Goal: Transaction & Acquisition: Purchase product/service

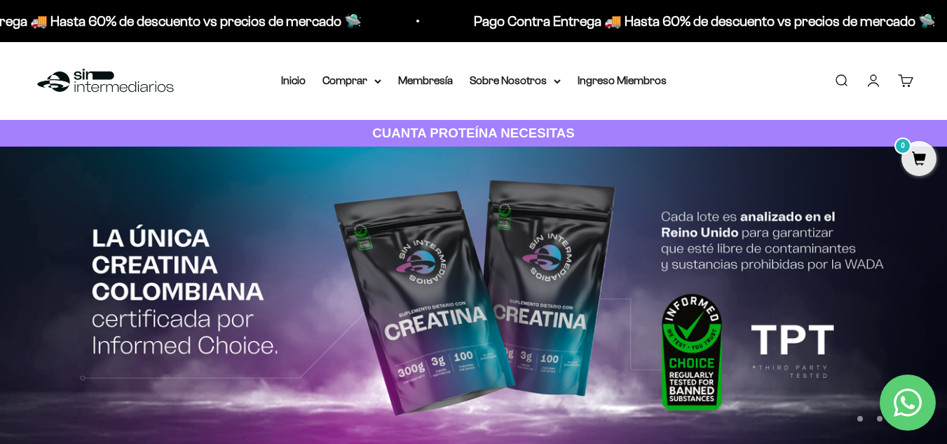
click at [425, 88] on li "Membresía" at bounding box center [425, 80] width 55 height 18
click at [427, 84] on link "Membresía" at bounding box center [425, 80] width 55 height 12
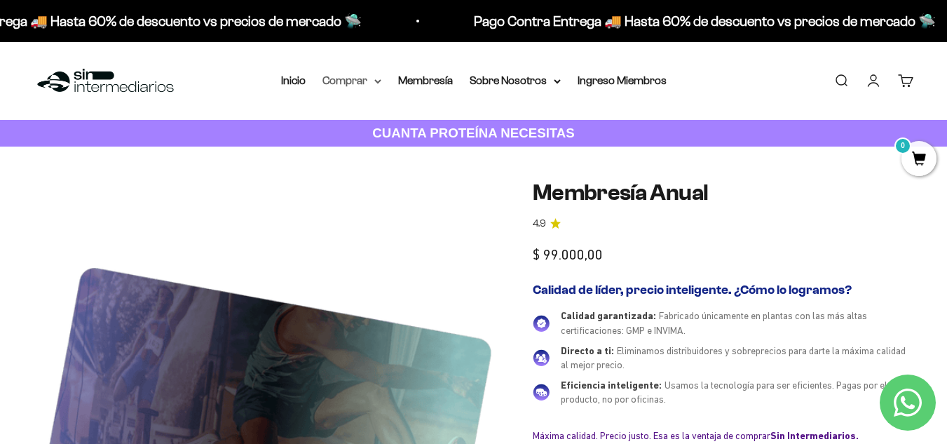
click at [376, 81] on icon at bounding box center [377, 81] width 7 height 5
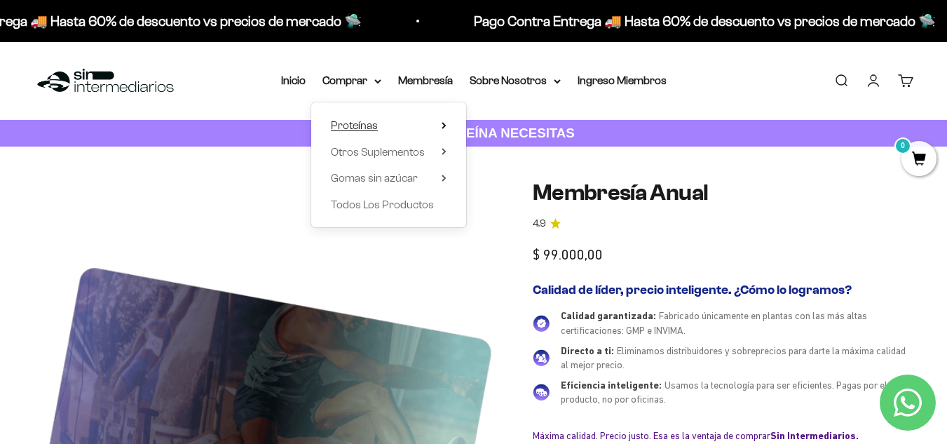
click at [359, 129] on span "Proteínas" at bounding box center [354, 125] width 47 height 12
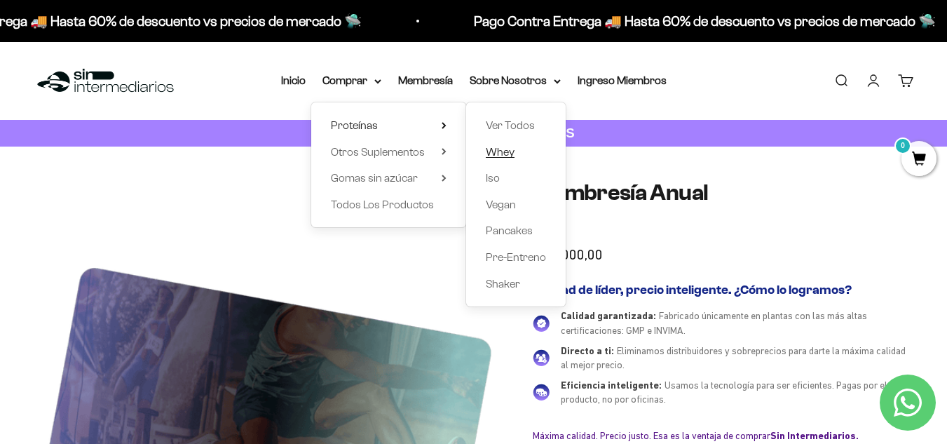
click at [491, 151] on span "Whey" at bounding box center [500, 152] width 29 height 12
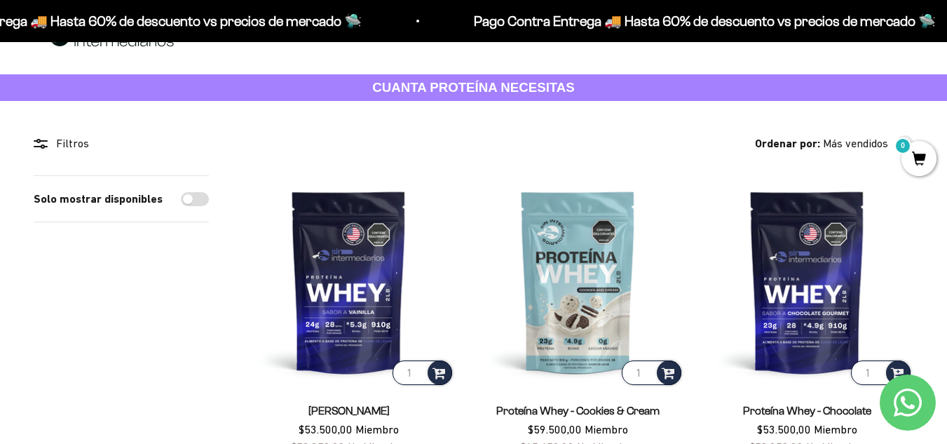
scroll to position [70, 0]
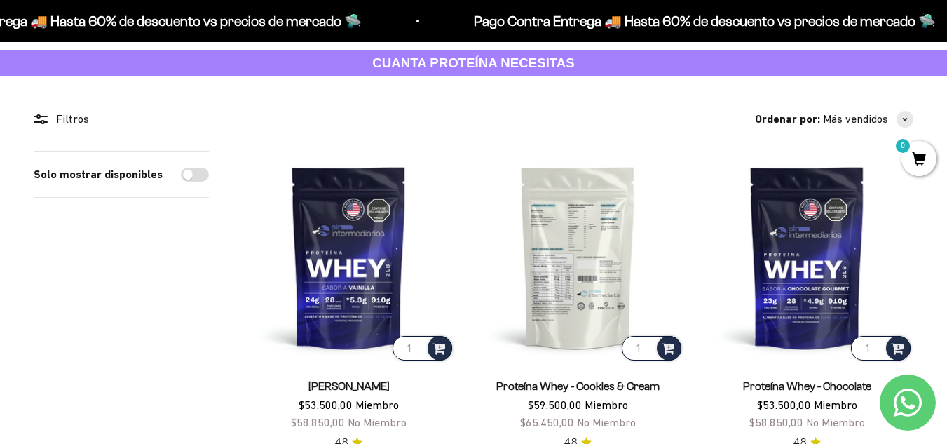
click at [545, 249] on img at bounding box center [578, 257] width 212 height 212
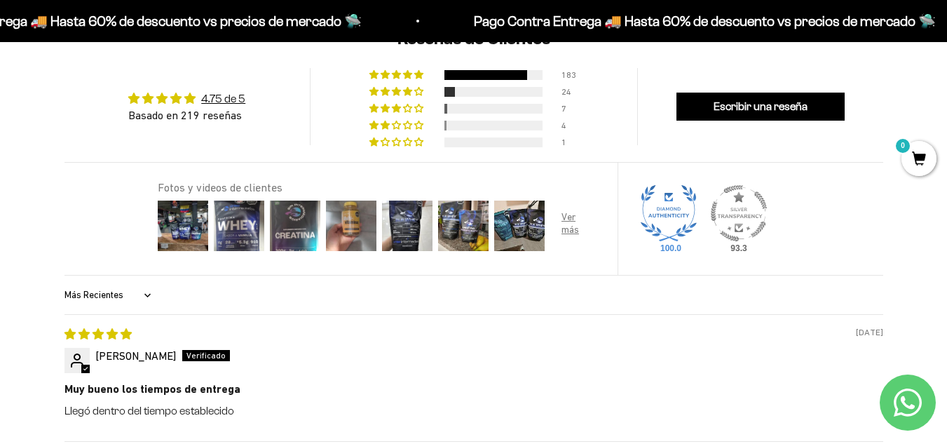
scroll to position [1612, 0]
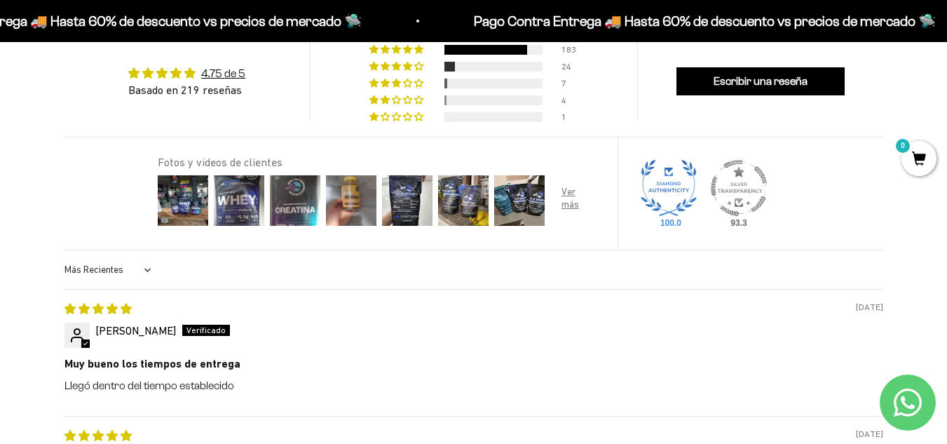
click at [142, 276] on select "Más Recientes Mayor Calificación Menor Calificación Solo Imágenes Imágenes Prim…" at bounding box center [109, 270] width 90 height 28
select select "lowest-rating"
click at [64, 256] on select "Más Recientes Mayor Calificación Menor Calificación Solo Imágenes Imágenes Prim…" at bounding box center [109, 270] width 90 height 28
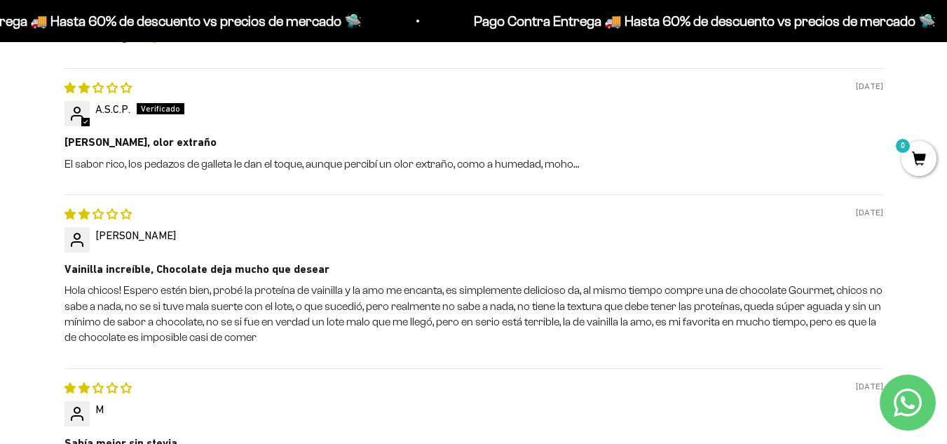
scroll to position [2111, 0]
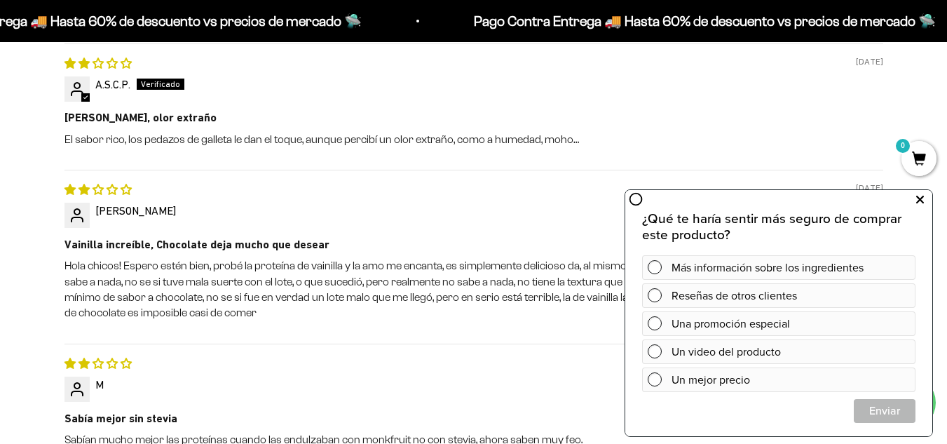
click at [919, 198] on icon at bounding box center [920, 200] width 8 height 18
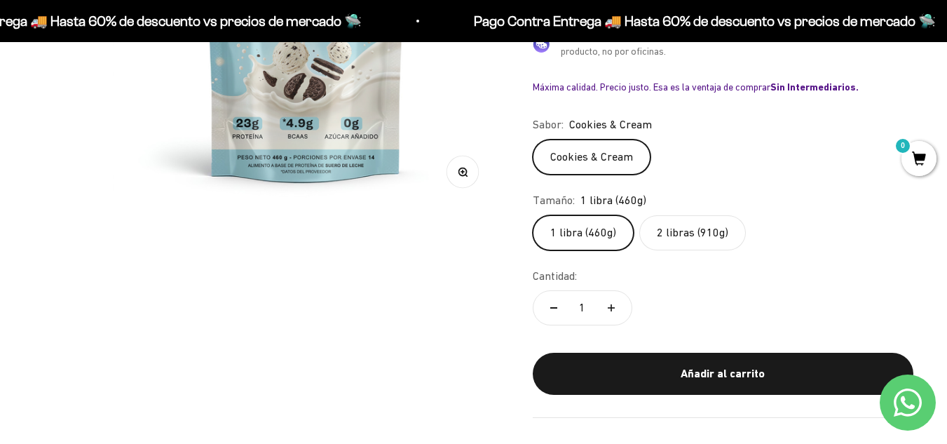
scroll to position [0, 0]
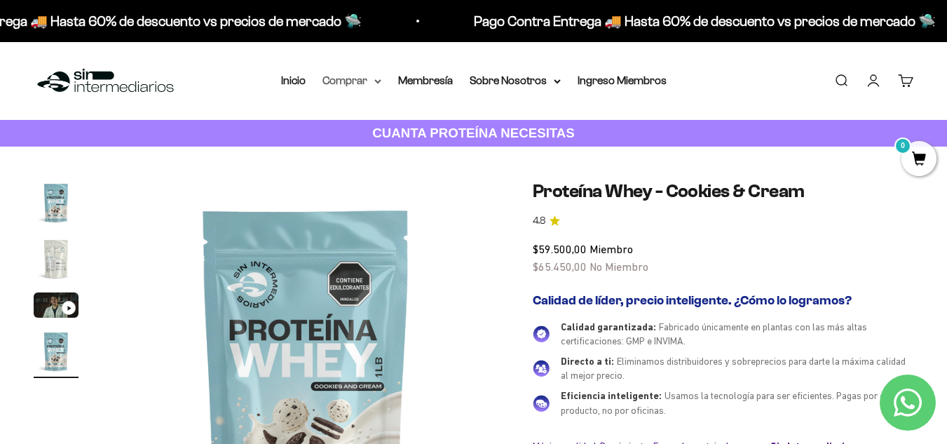
click at [365, 83] on summary "Comprar" at bounding box center [351, 80] width 59 height 18
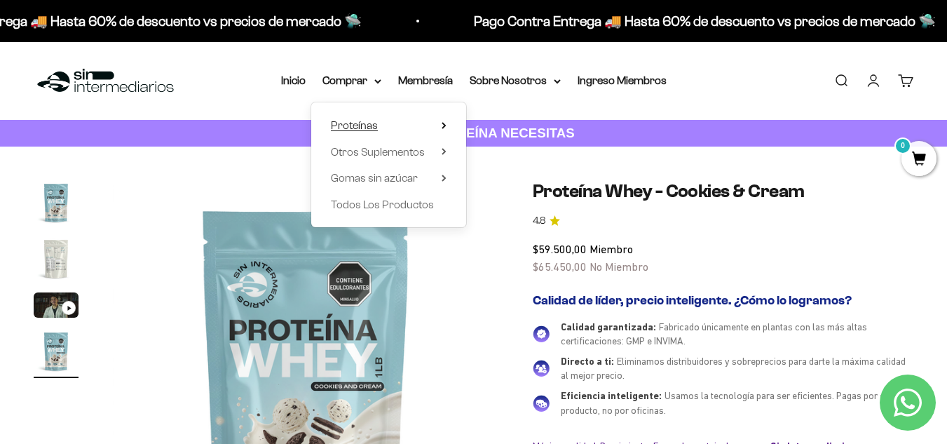
click at [377, 123] on span "Proteínas" at bounding box center [354, 125] width 47 height 18
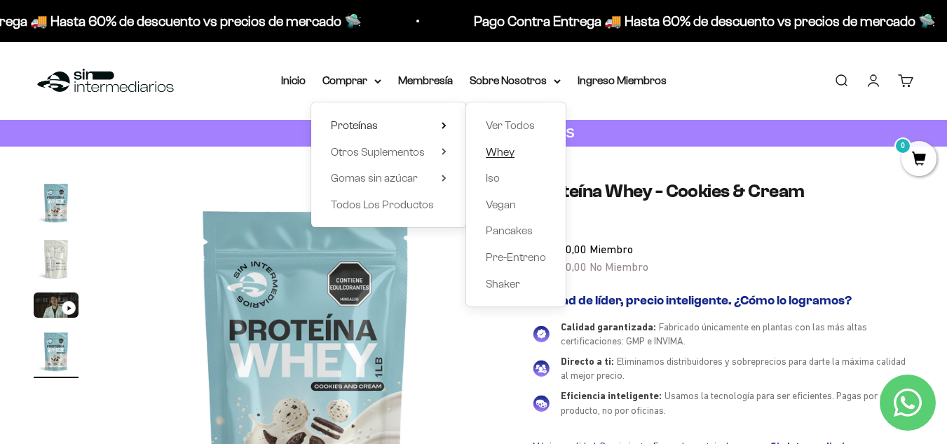
click at [502, 153] on span "Whey" at bounding box center [500, 152] width 29 height 12
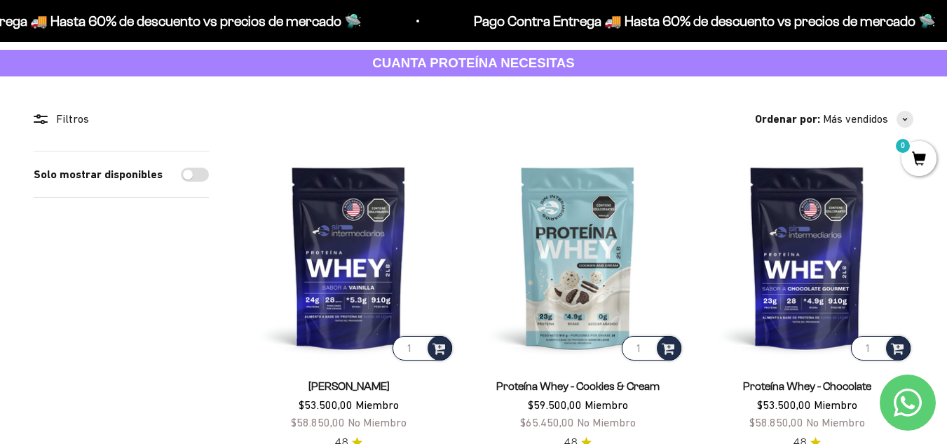
scroll to position [350, 0]
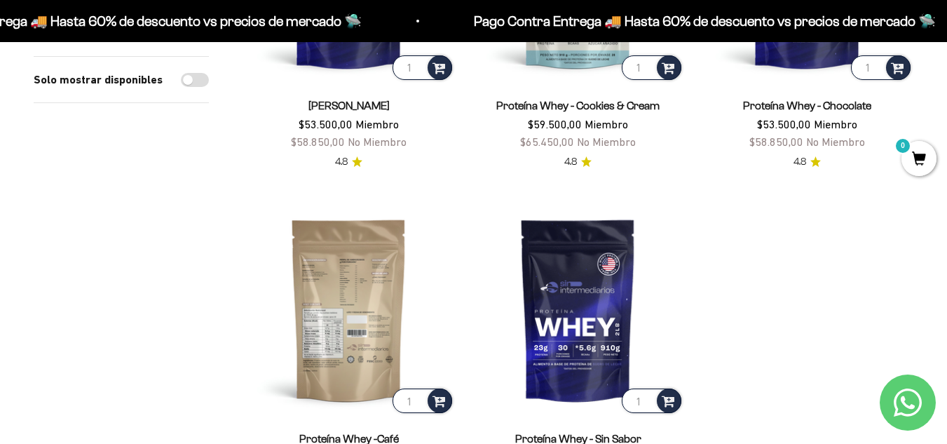
click at [371, 309] on img at bounding box center [348, 309] width 212 height 212
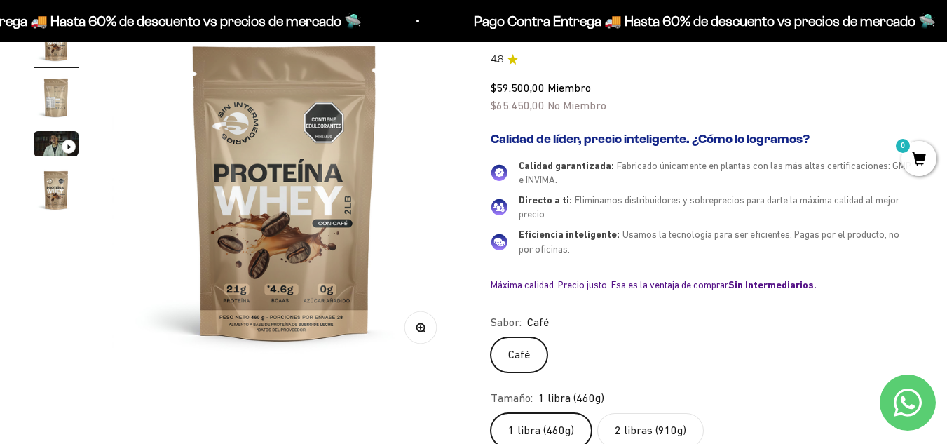
scroll to position [210, 0]
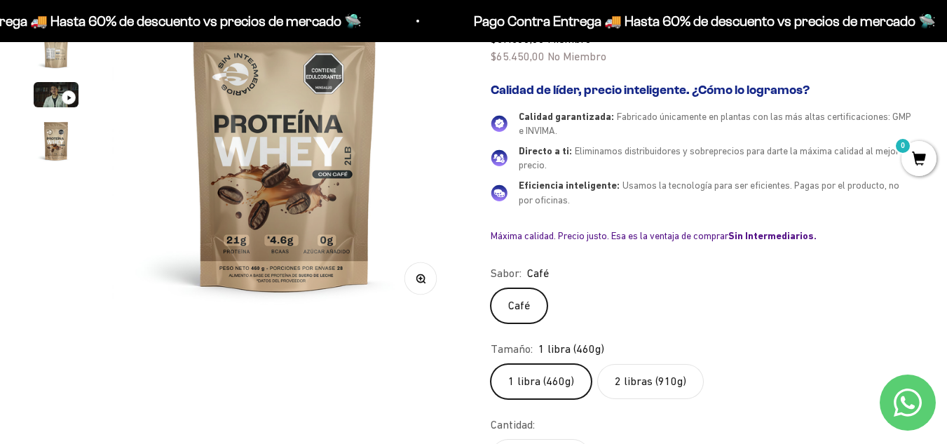
click at [666, 384] on label "2 libras (910g)" at bounding box center [650, 381] width 107 height 35
click at [491, 364] on input "2 libras (910g)" at bounding box center [490, 363] width 1 height 1
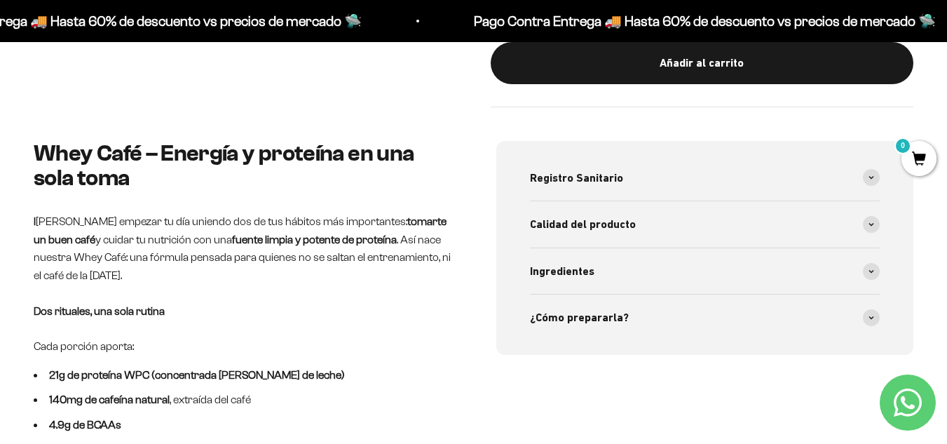
scroll to position [701, 0]
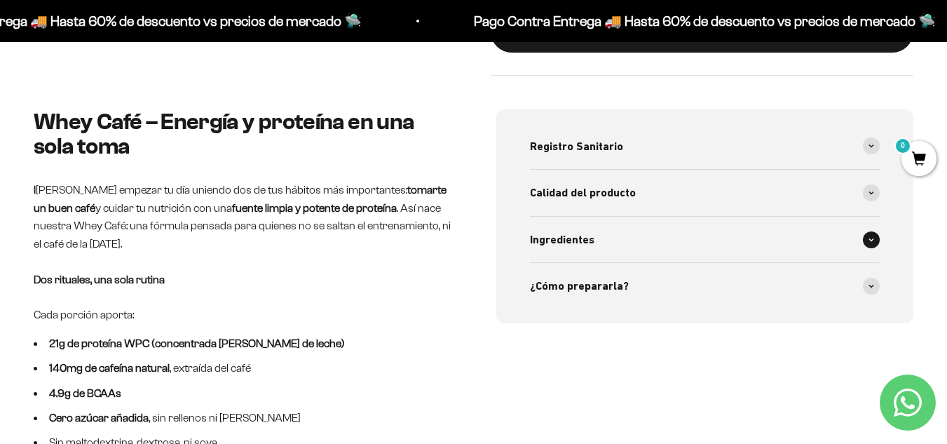
click at [609, 249] on div "Ingredientes" at bounding box center [705, 240] width 350 height 46
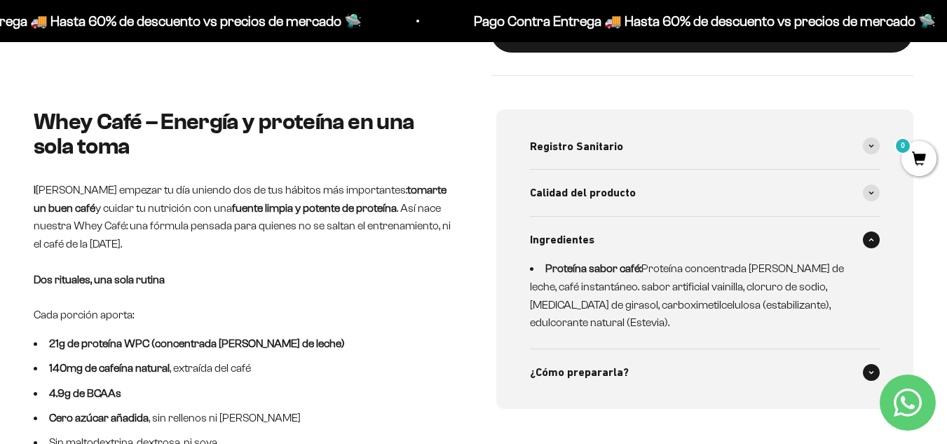
click at [582, 363] on span "¿Cómo prepararla?" at bounding box center [579, 372] width 99 height 18
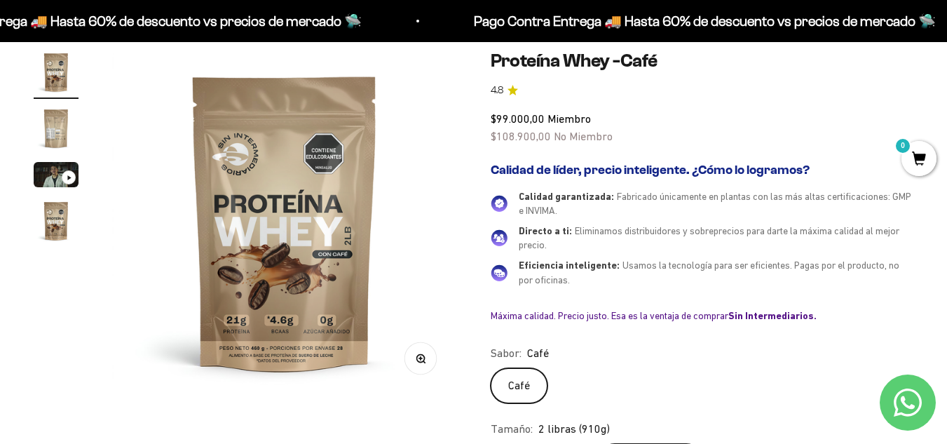
scroll to position [0, 0]
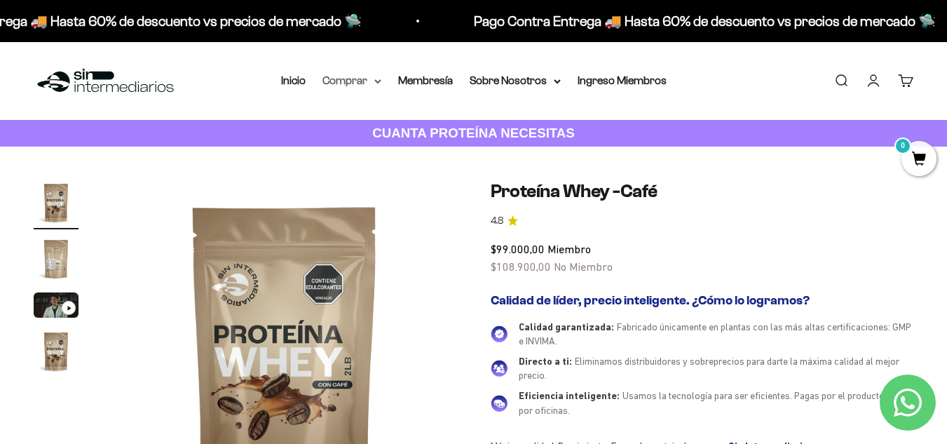
click at [376, 84] on summary "Comprar" at bounding box center [351, 80] width 59 height 18
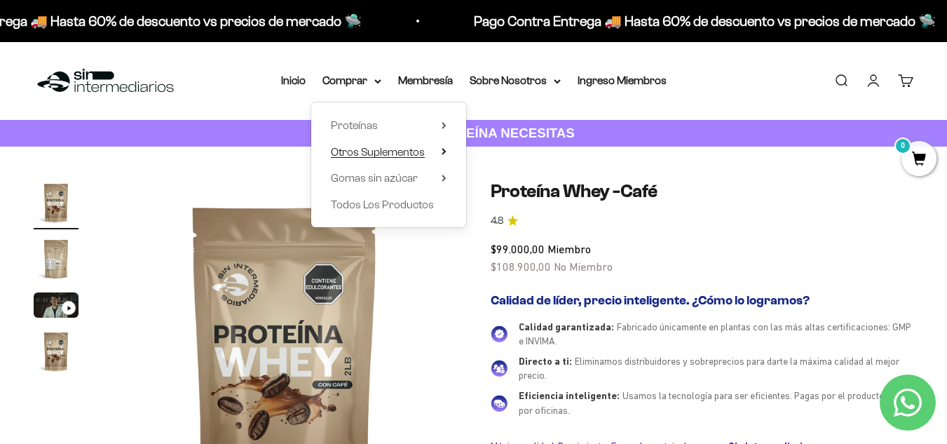
click at [437, 151] on summary "Otros Suplementos" at bounding box center [389, 152] width 116 height 18
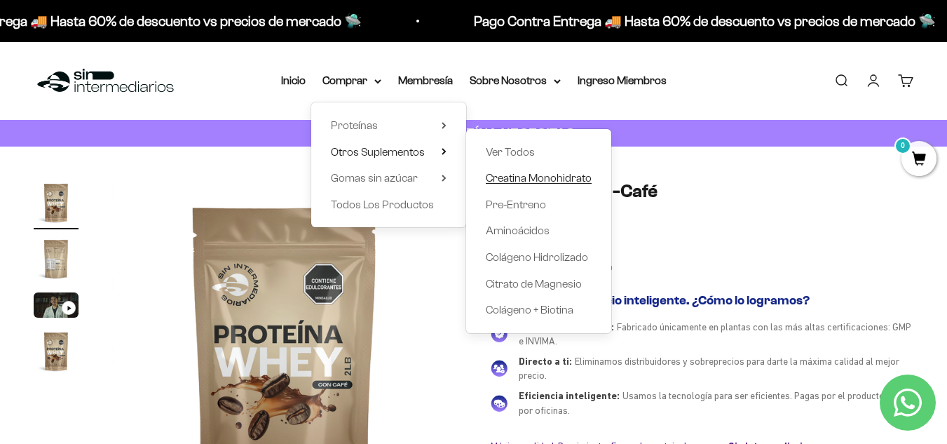
click at [514, 176] on span "Creatina Monohidrato" at bounding box center [539, 178] width 106 height 12
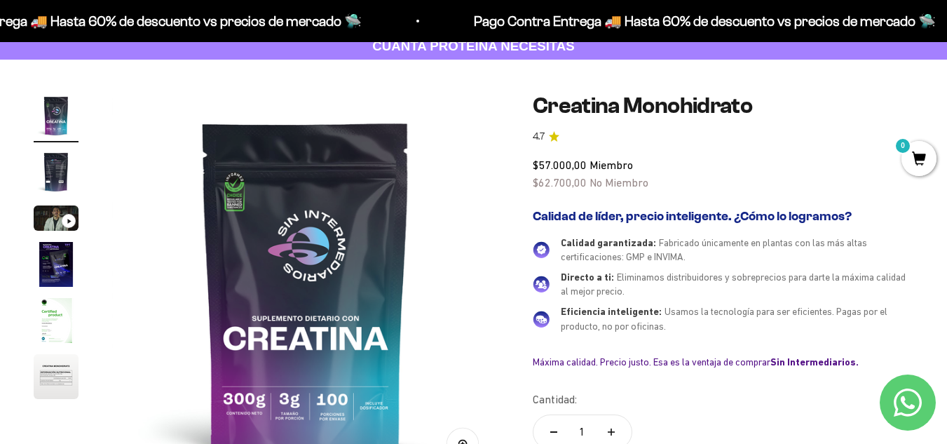
scroll to position [280, 0]
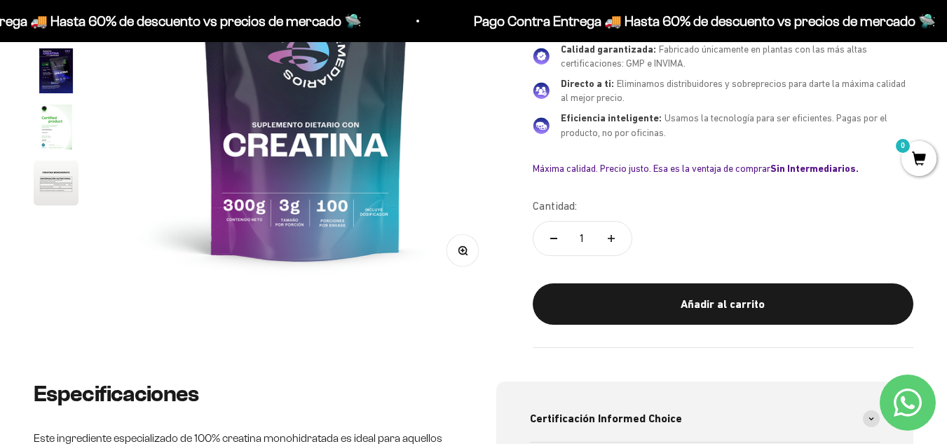
click at [256, 222] on img at bounding box center [305, 93] width 387 height 387
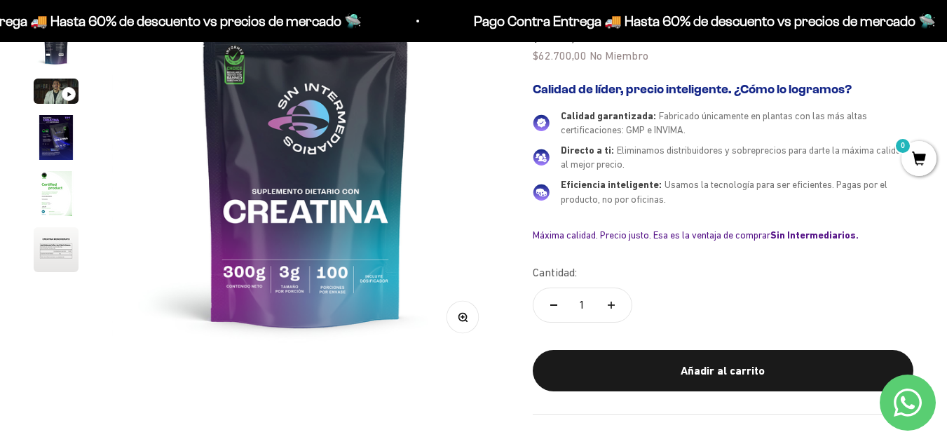
scroll to position [70, 0]
